Goal: Task Accomplishment & Management: Use online tool/utility

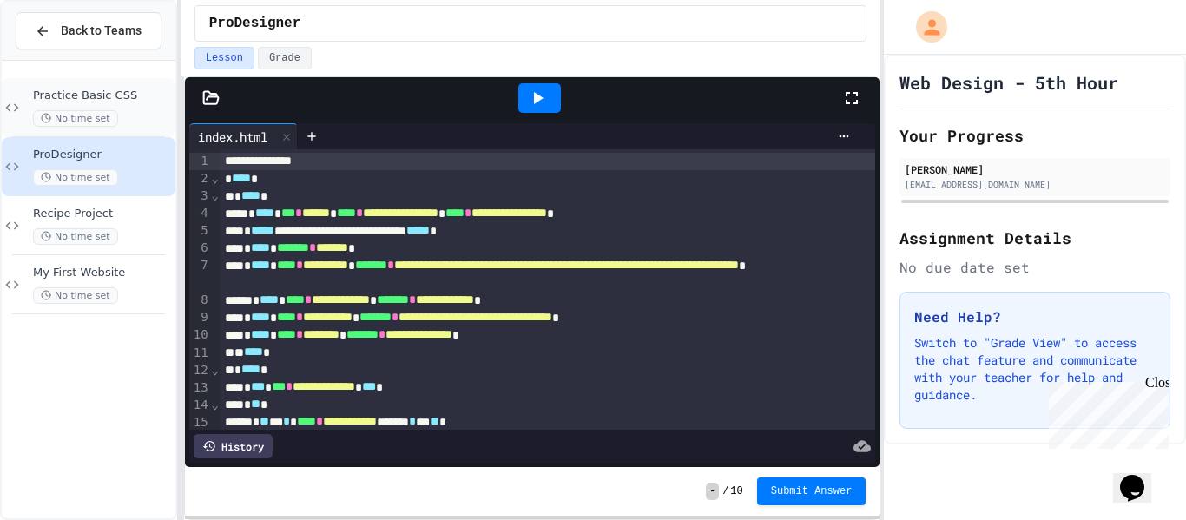
click at [164, 110] on div "No time set" at bounding box center [102, 118] width 139 height 16
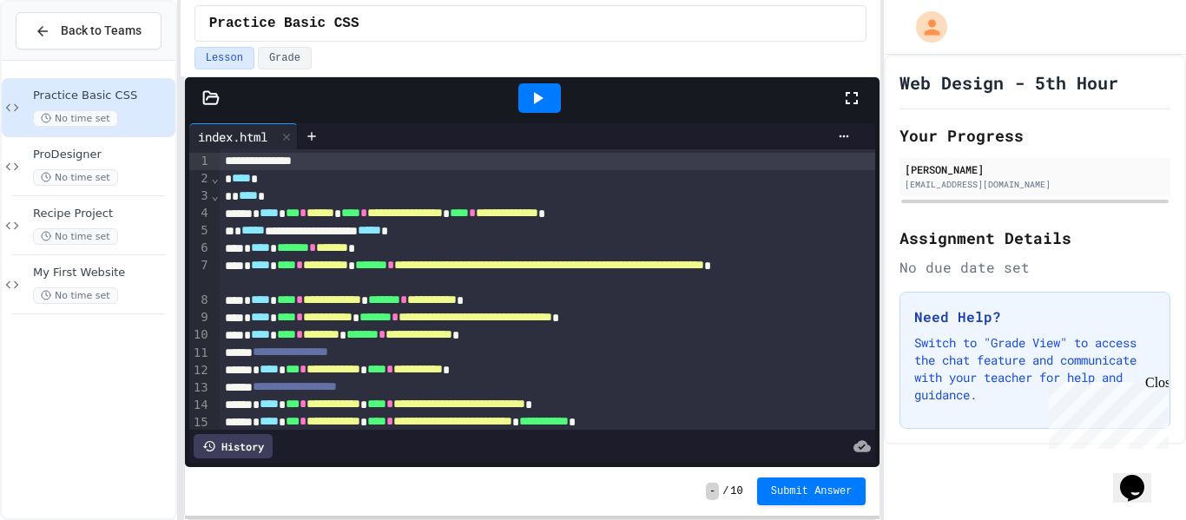
click at [532, 97] on icon at bounding box center [537, 98] width 21 height 21
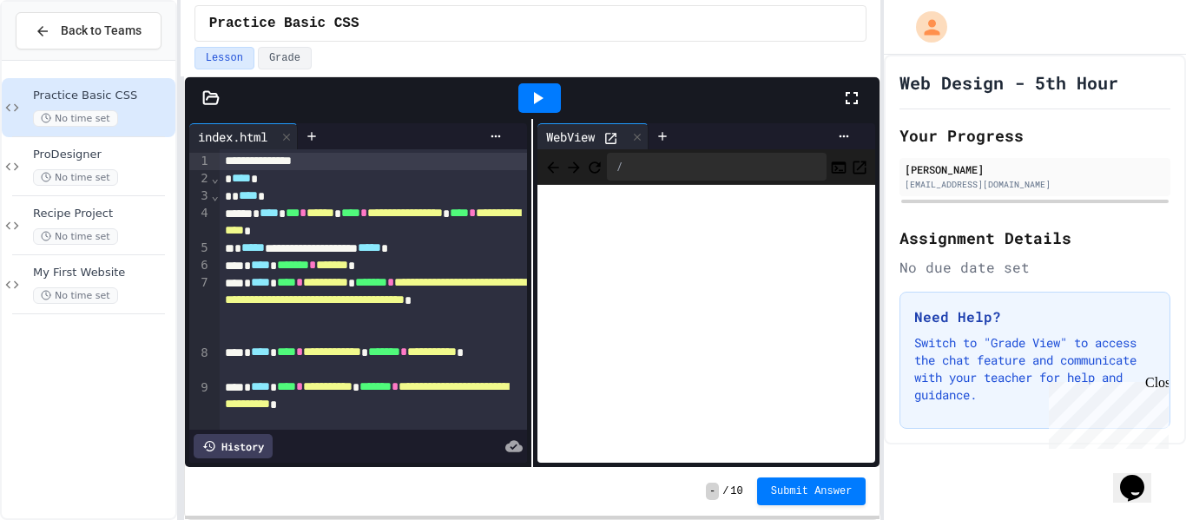
click at [611, 131] on icon at bounding box center [610, 138] width 15 height 15
click at [845, 95] on icon at bounding box center [851, 98] width 21 height 21
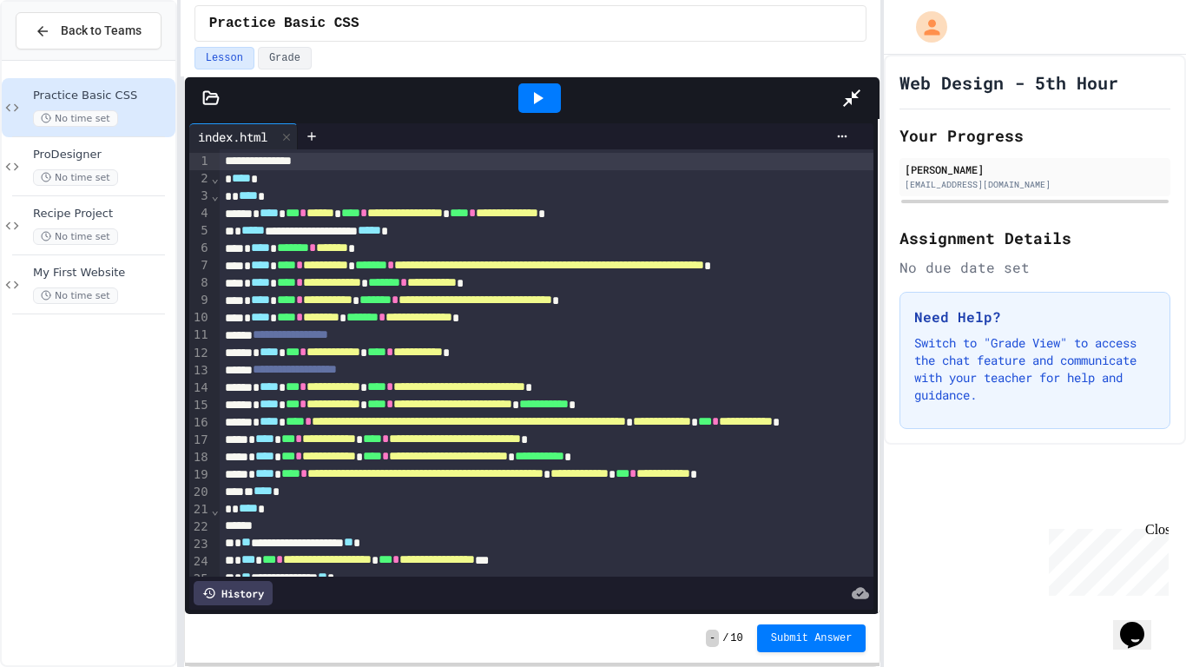
click at [879, 313] on div at bounding box center [879, 366] width 2 height 495
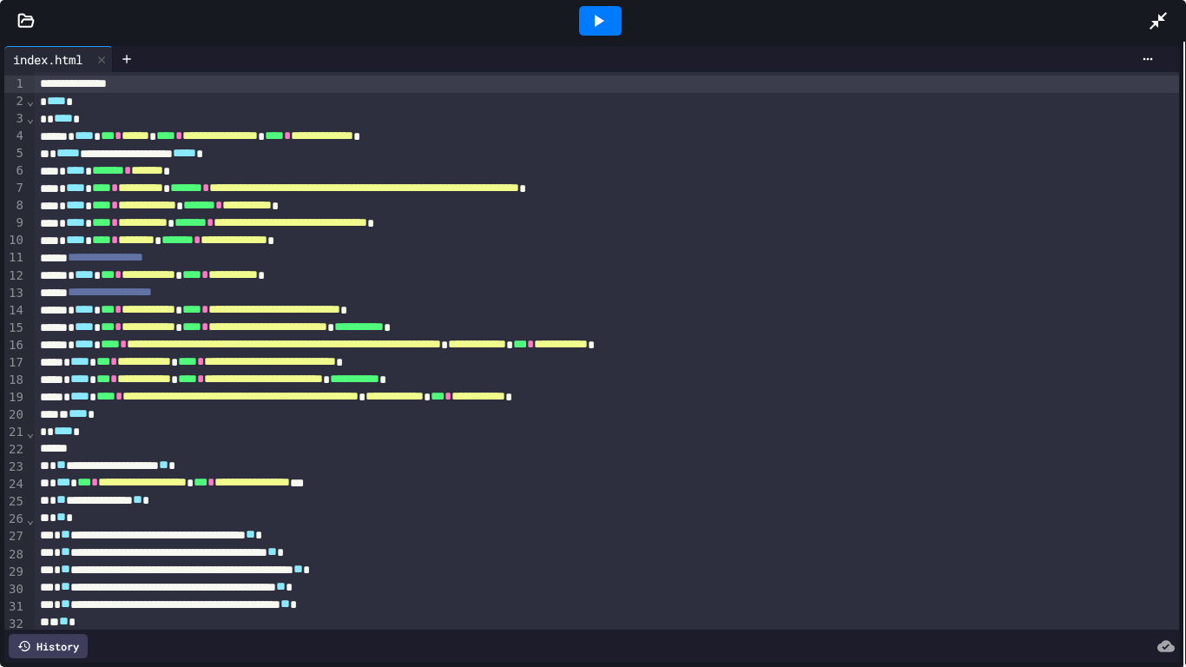
click at [23, 29] on icon at bounding box center [25, 20] width 17 height 17
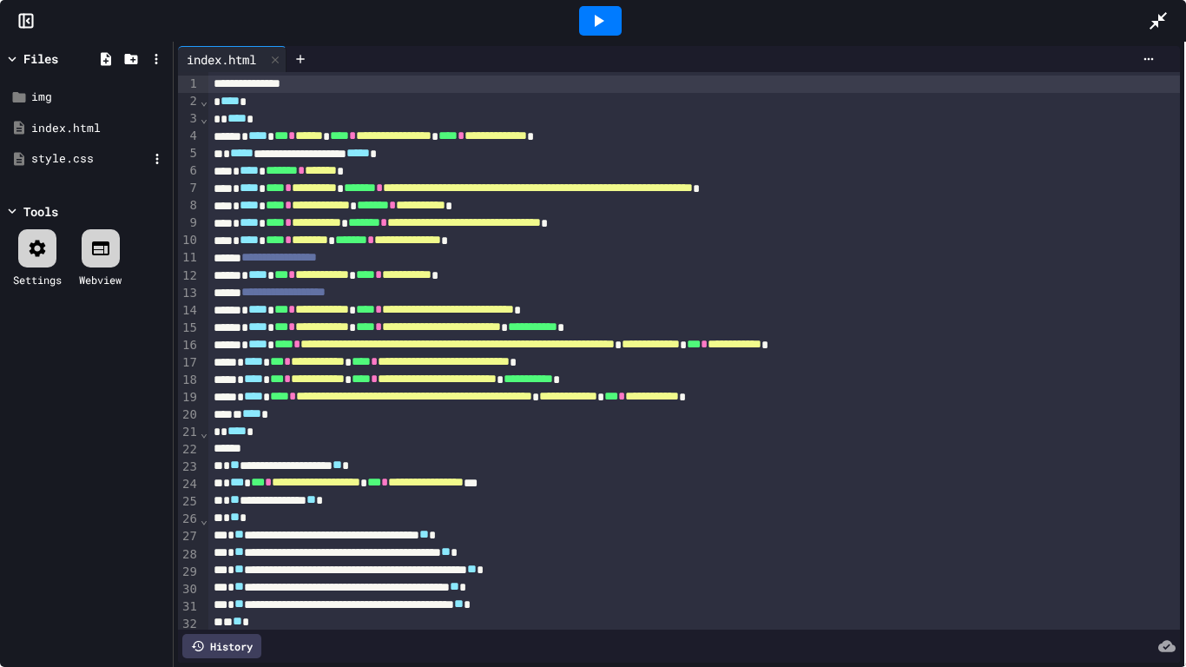
click at [83, 160] on div "style.css" at bounding box center [89, 158] width 116 height 17
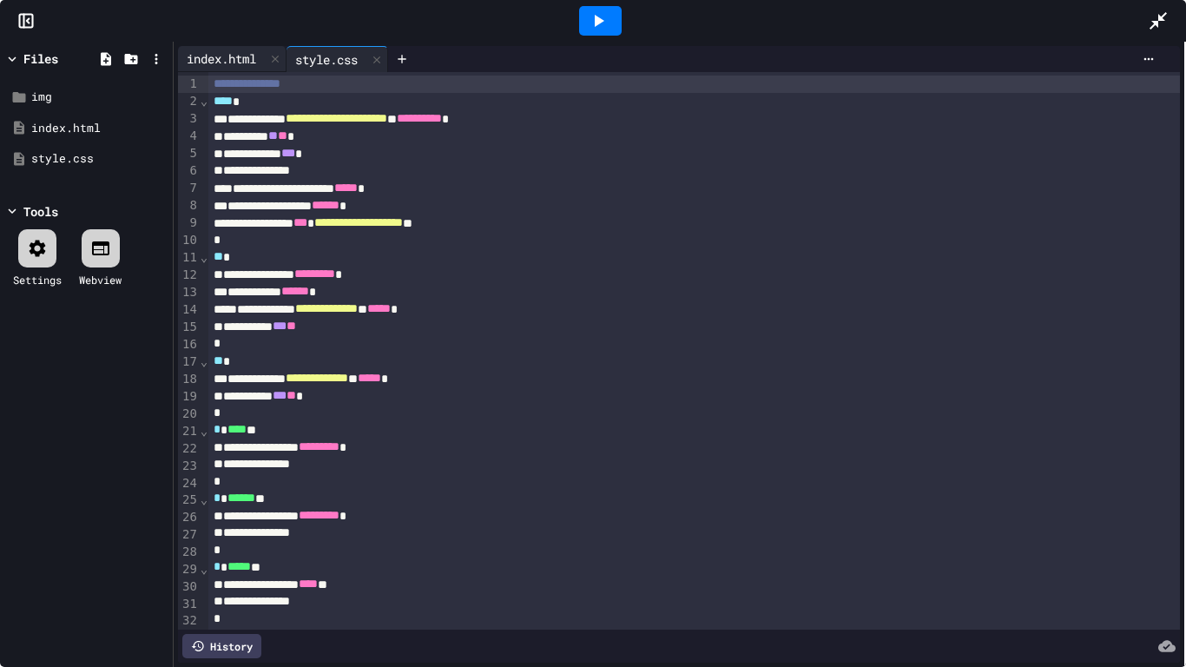
click at [225, 54] on div "index.html" at bounding box center [221, 58] width 87 height 18
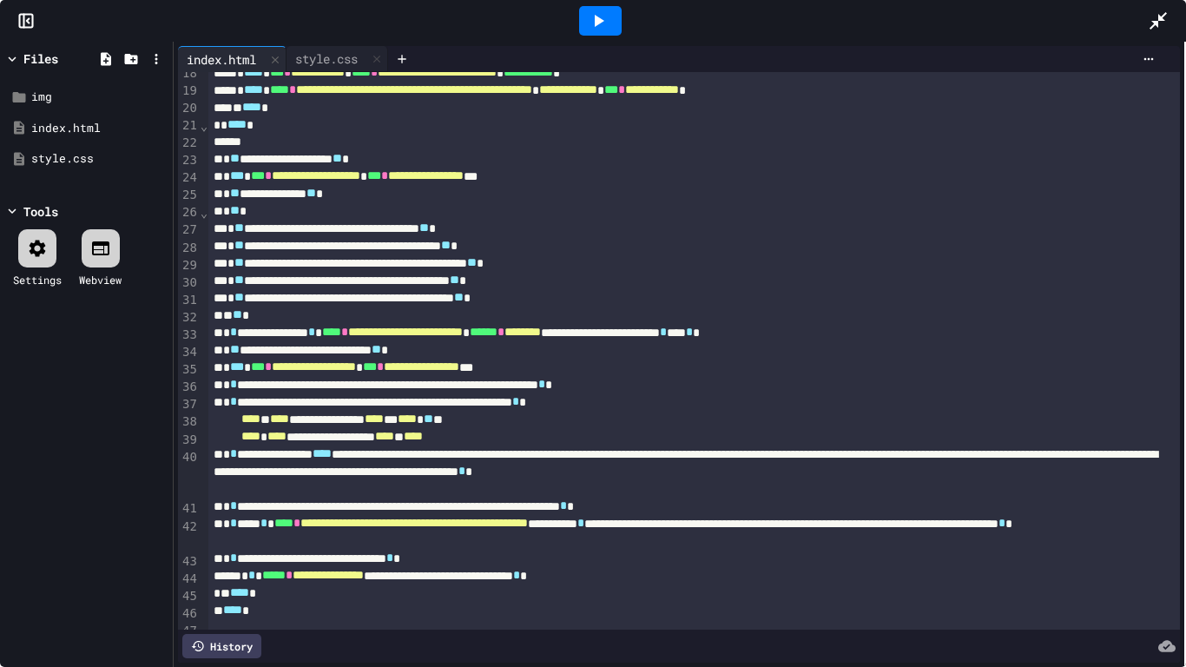
scroll to position [320, 0]
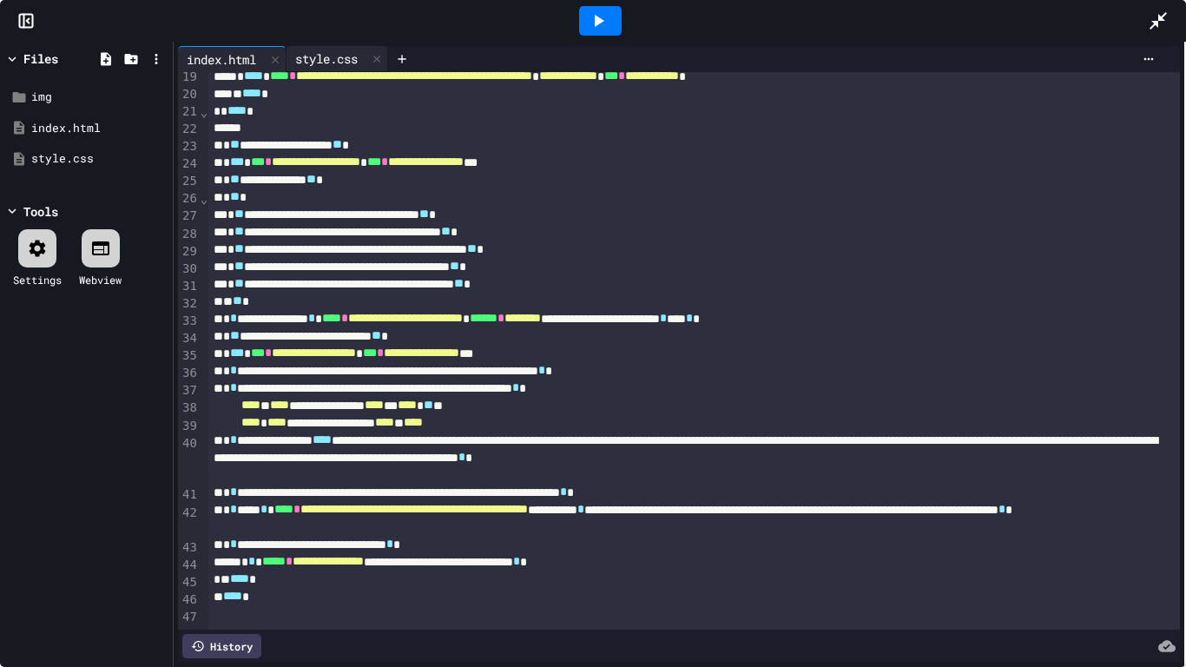
click at [325, 53] on div "style.css" at bounding box center [326, 58] width 80 height 18
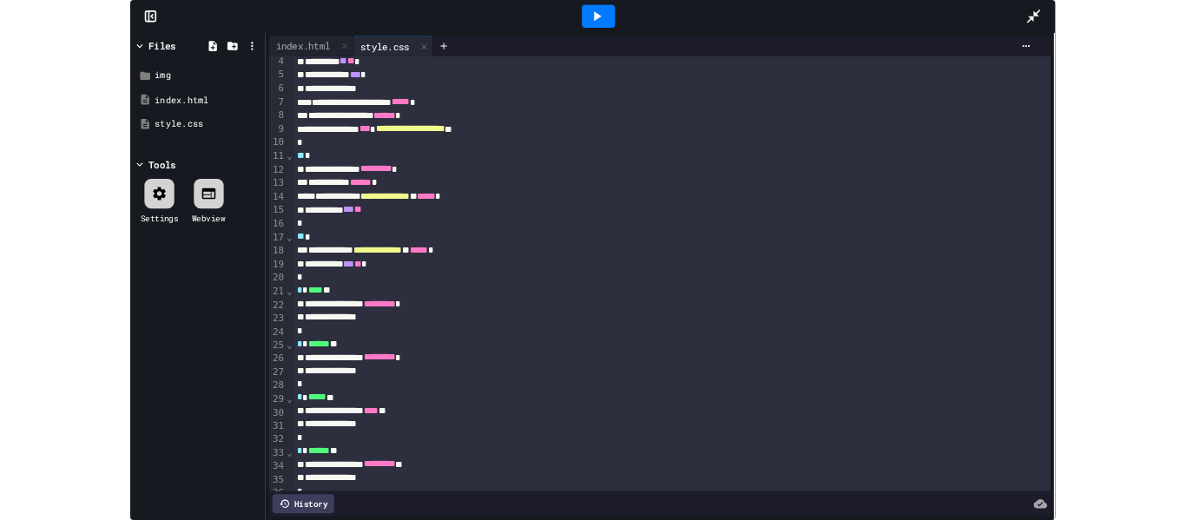
scroll to position [0, 0]
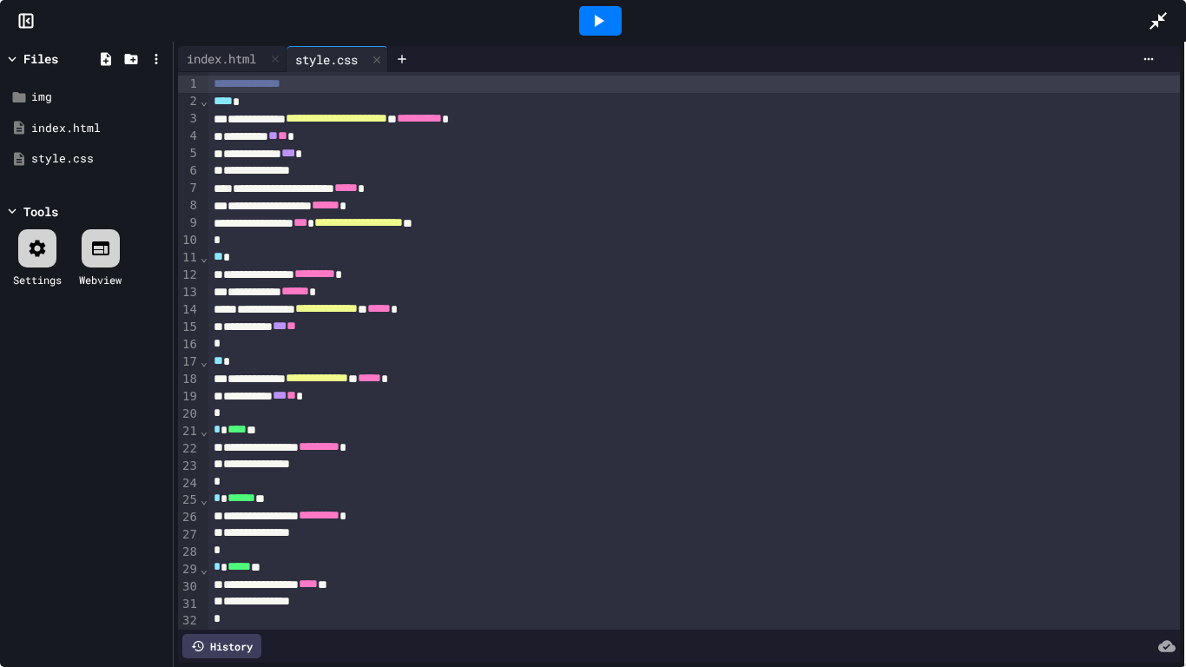
click at [1176, 5] on div at bounding box center [1167, 20] width 38 height 47
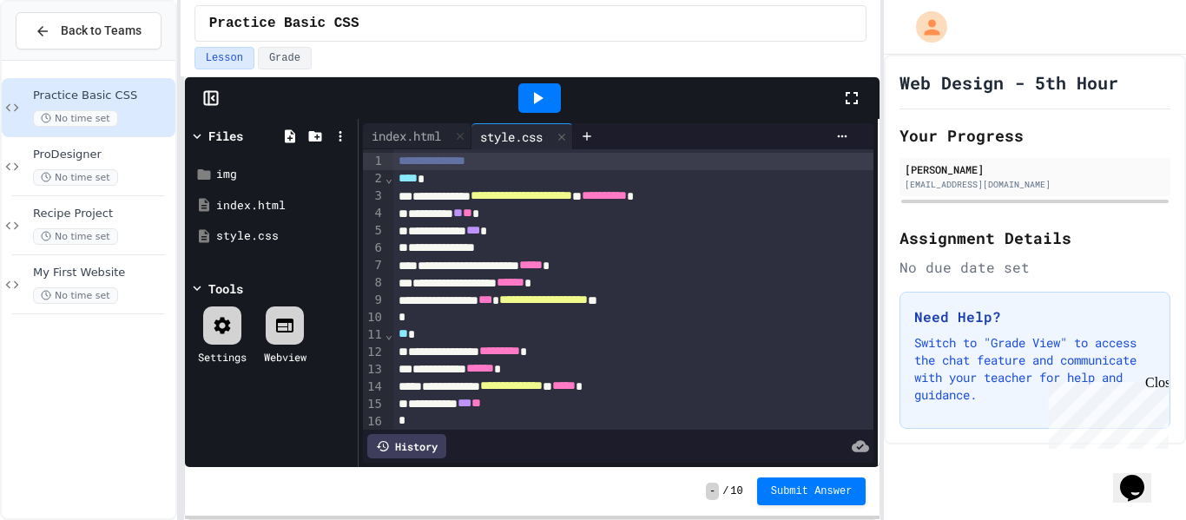
click at [507, 103] on div at bounding box center [539, 98] width 605 height 47
click at [527, 101] on icon at bounding box center [537, 98] width 21 height 21
click at [431, 127] on div "index.html" at bounding box center [406, 136] width 87 height 18
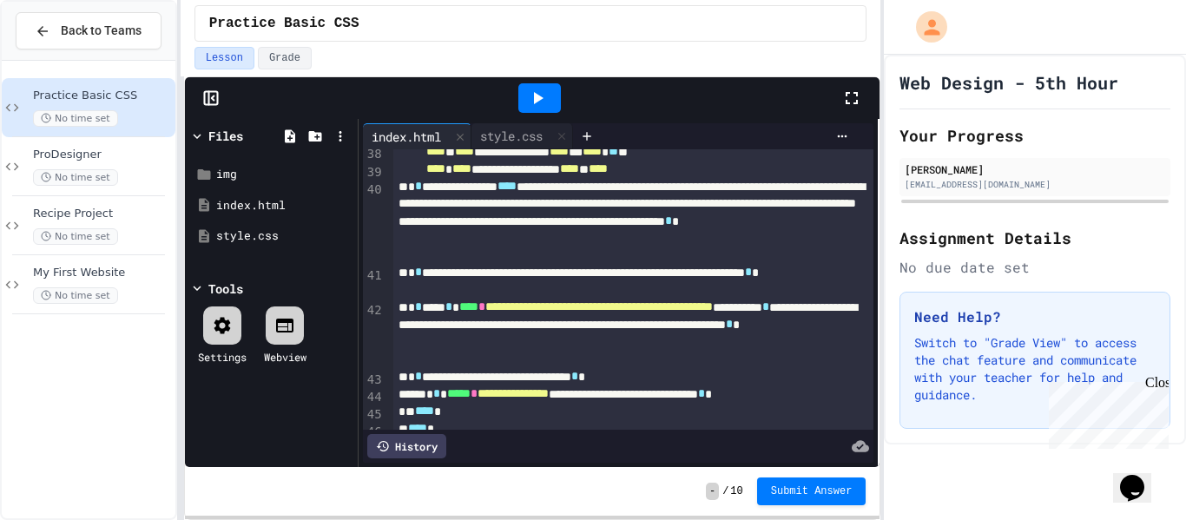
scroll to position [875, 0]
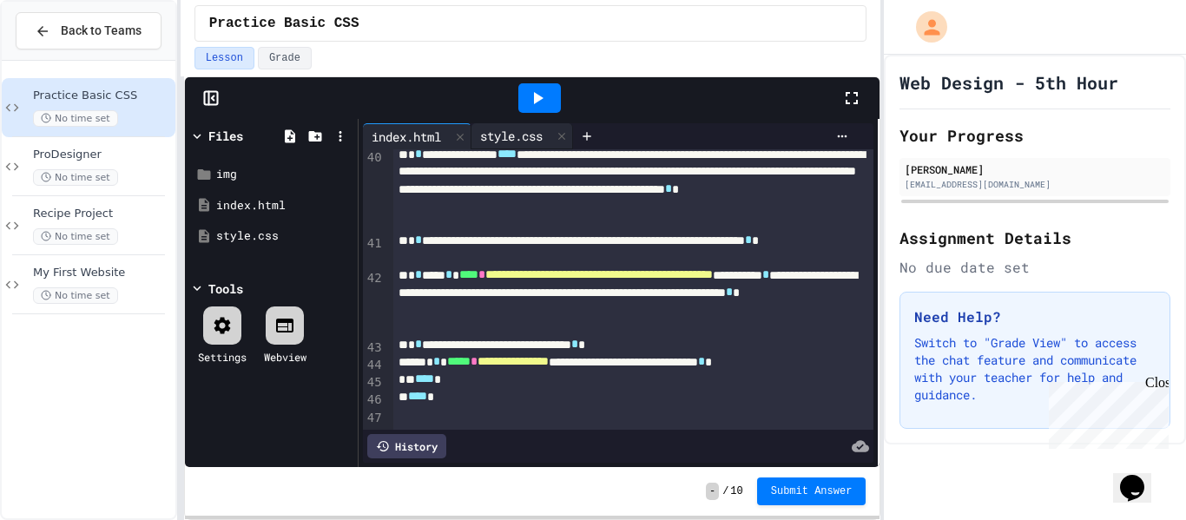
click at [509, 131] on div "style.css" at bounding box center [511, 136] width 80 height 18
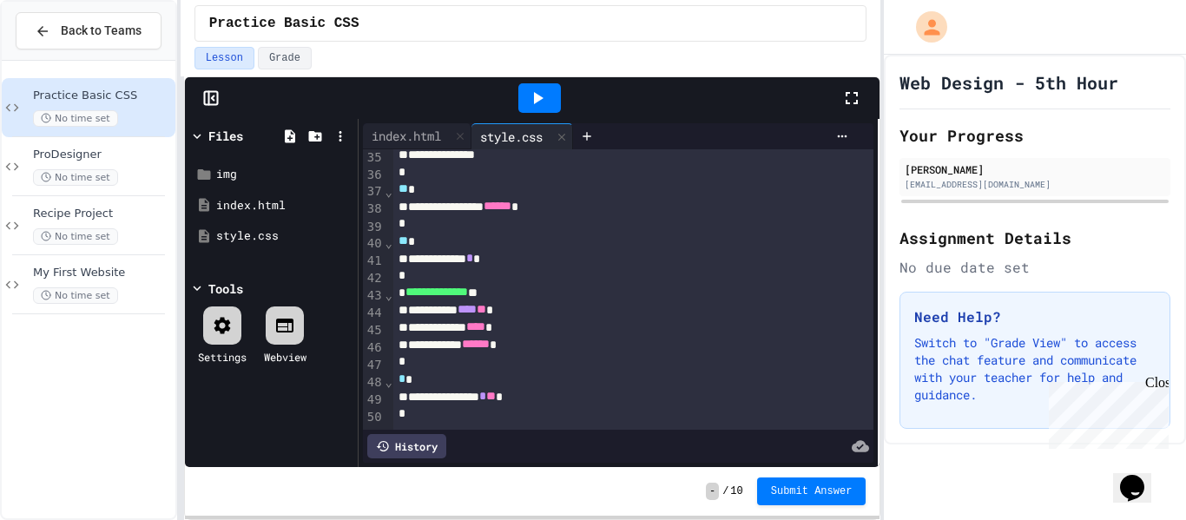
scroll to position [0, 0]
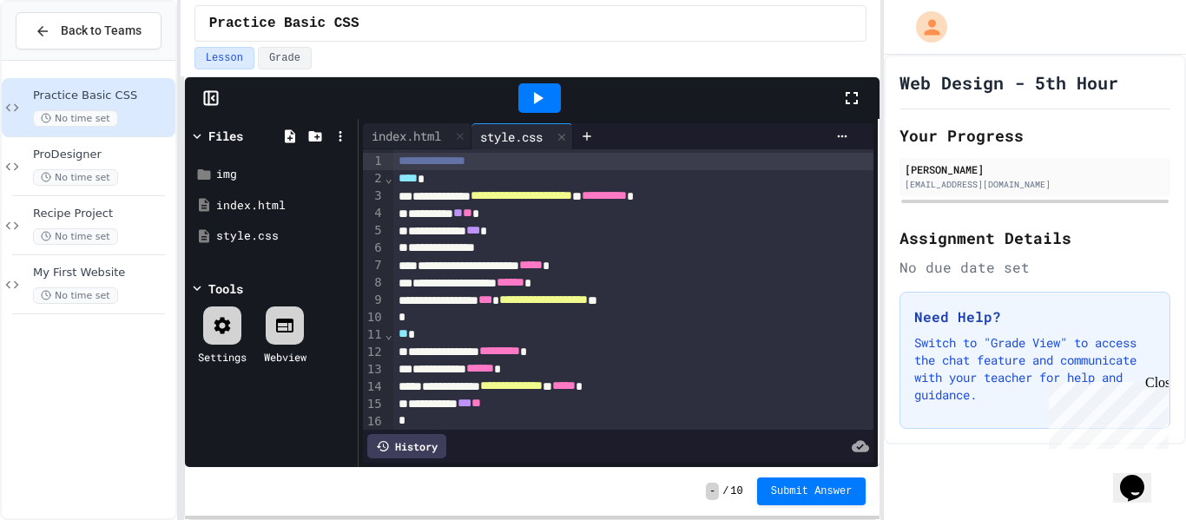
click at [520, 345] on span "*********" at bounding box center [499, 351] width 41 height 12
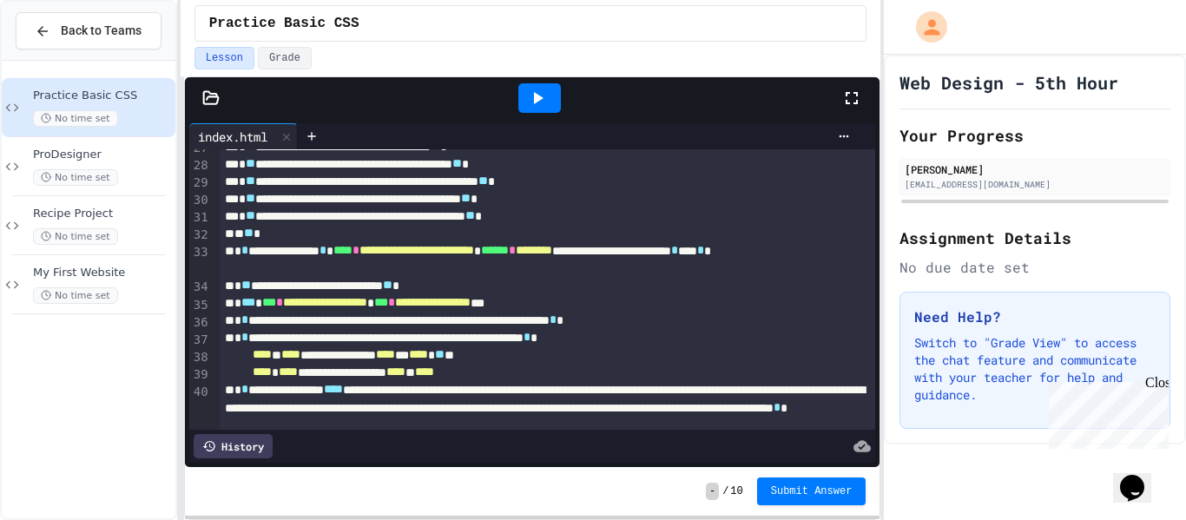
scroll to position [684, 0]
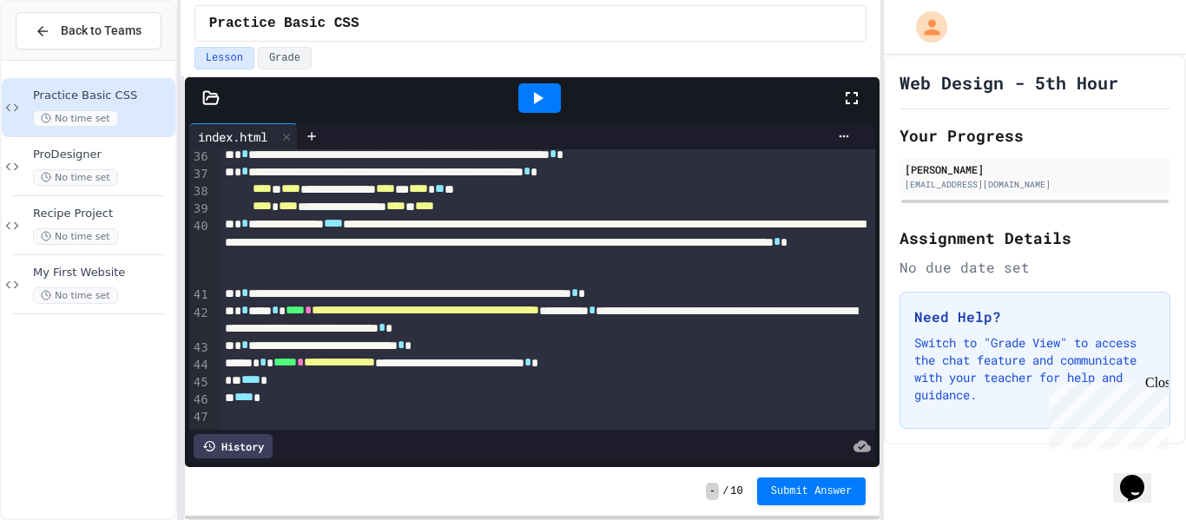
click at [544, 63] on div "Lesson Grade" at bounding box center [530, 58] width 673 height 23
